Goal: Obtain resource: Download file/media

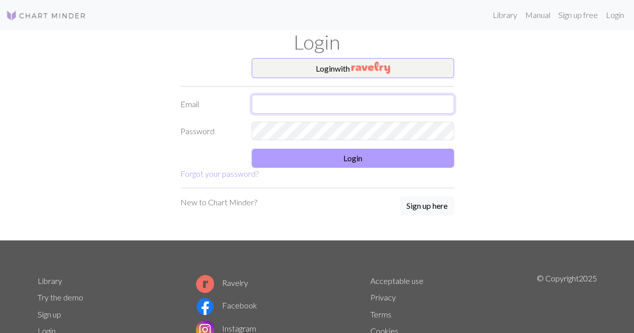
type input "[PERSON_NAME][EMAIL_ADDRESS][PERSON_NAME][DOMAIN_NAME]"
click at [346, 153] on button "Login" at bounding box center [352, 158] width 202 height 19
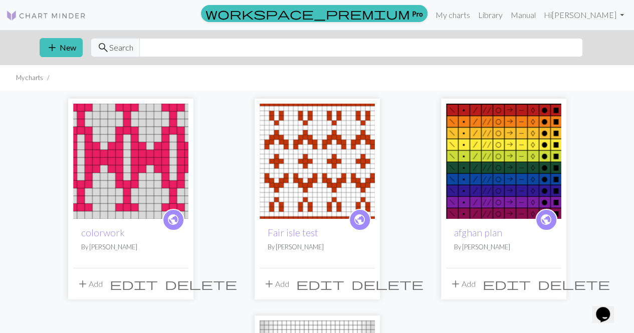
click at [151, 158] on img at bounding box center [130, 161] width 115 height 115
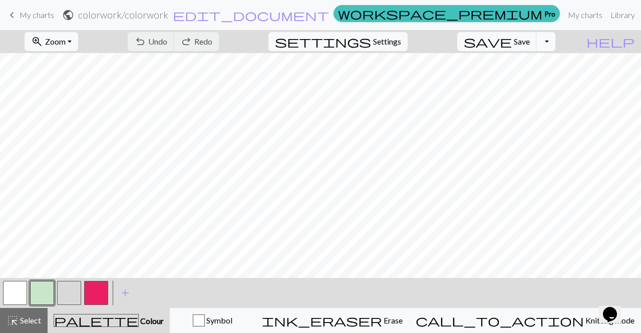
click at [555, 42] on button "Toggle Dropdown" at bounding box center [545, 41] width 19 height 19
click at [535, 80] on button "save_alt Download" at bounding box center [472, 79] width 165 height 16
click at [555, 40] on button "Toggle Dropdown" at bounding box center [545, 41] width 19 height 19
click at [523, 84] on button "save_alt Download" at bounding box center [472, 79] width 165 height 16
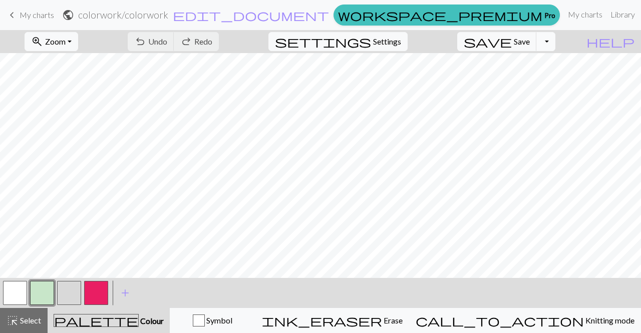
click at [555, 41] on button "Toggle Dropdown" at bounding box center [545, 41] width 19 height 19
click at [527, 82] on button "save_alt Download" at bounding box center [472, 79] width 165 height 16
click at [530, 39] on span "Save" at bounding box center [522, 42] width 16 height 10
click at [555, 42] on button "Toggle Dropdown" at bounding box center [545, 41] width 19 height 19
click at [506, 61] on span "file_copy" at bounding box center [452, 63] width 108 height 14
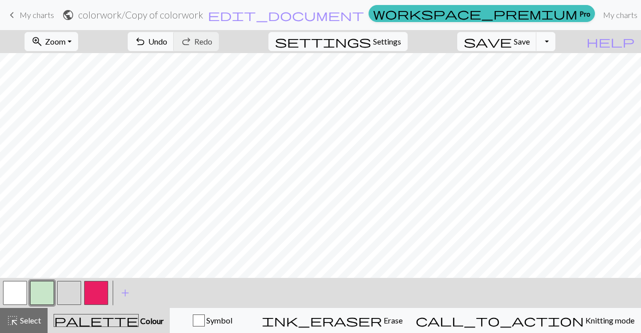
click at [555, 46] on button "Toggle Dropdown" at bounding box center [545, 41] width 19 height 19
click at [531, 80] on button "save_alt Download" at bounding box center [472, 79] width 165 height 16
